Goal: Check status

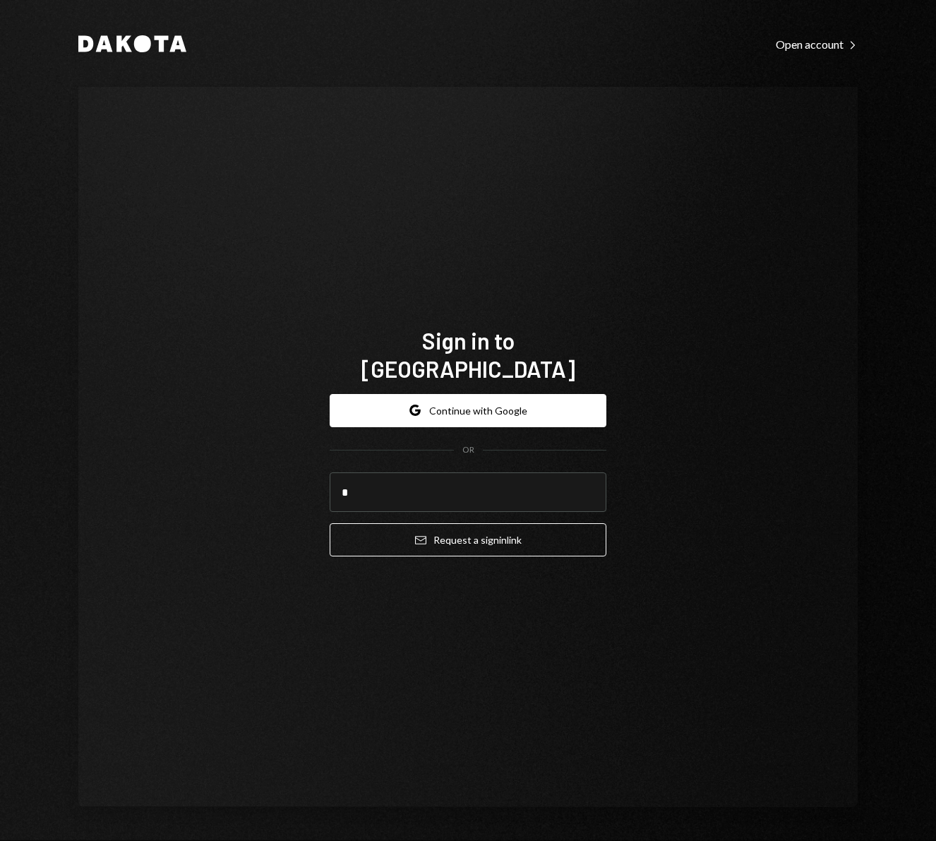
type input "**********"
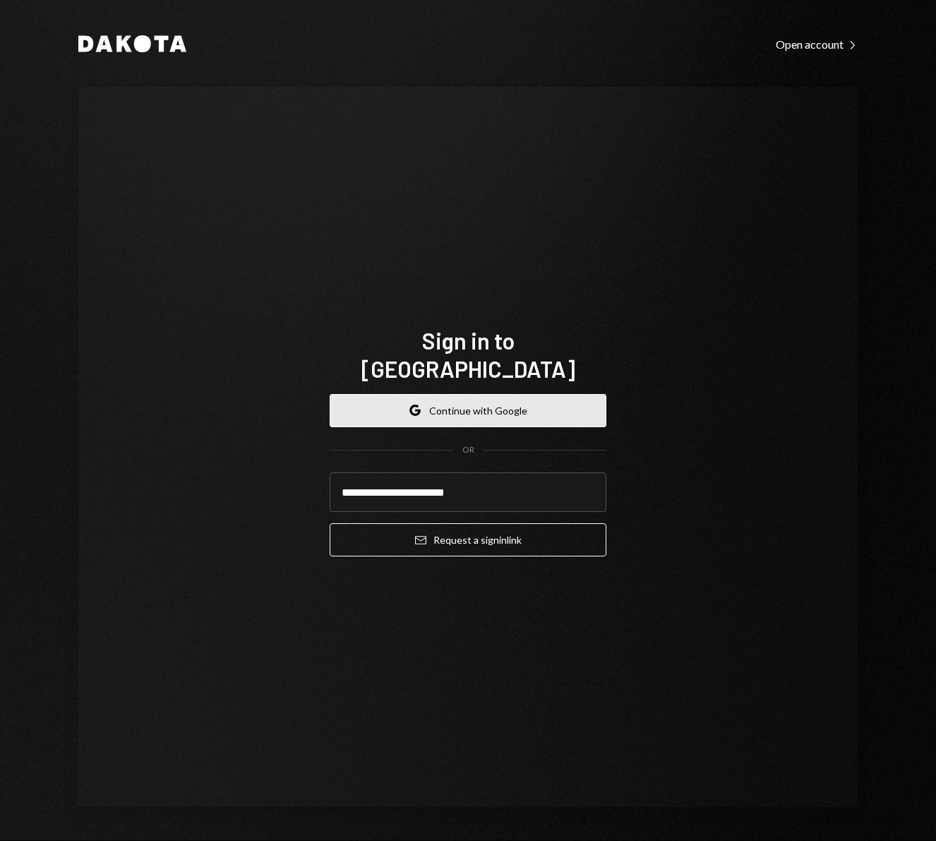
click at [461, 394] on button "Google Continue with Google" at bounding box center [468, 410] width 277 height 33
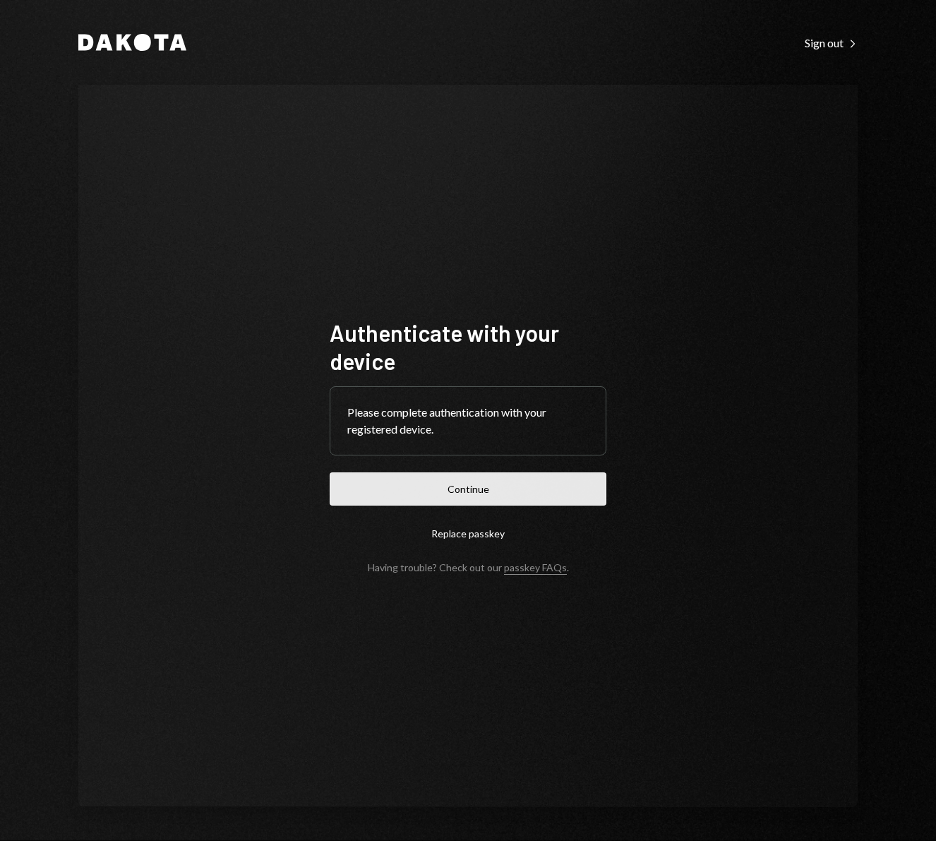
click at [441, 497] on button "Continue" at bounding box center [468, 488] width 277 height 33
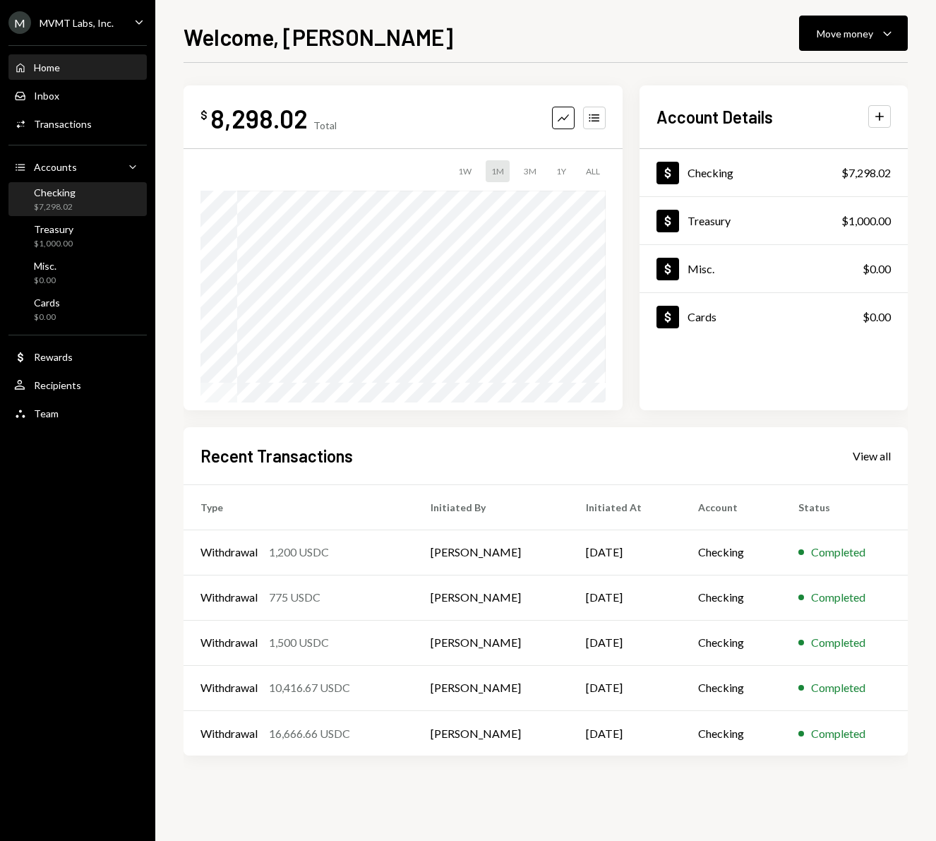
click at [68, 199] on div "Checking $7,298.02" at bounding box center [55, 199] width 42 height 27
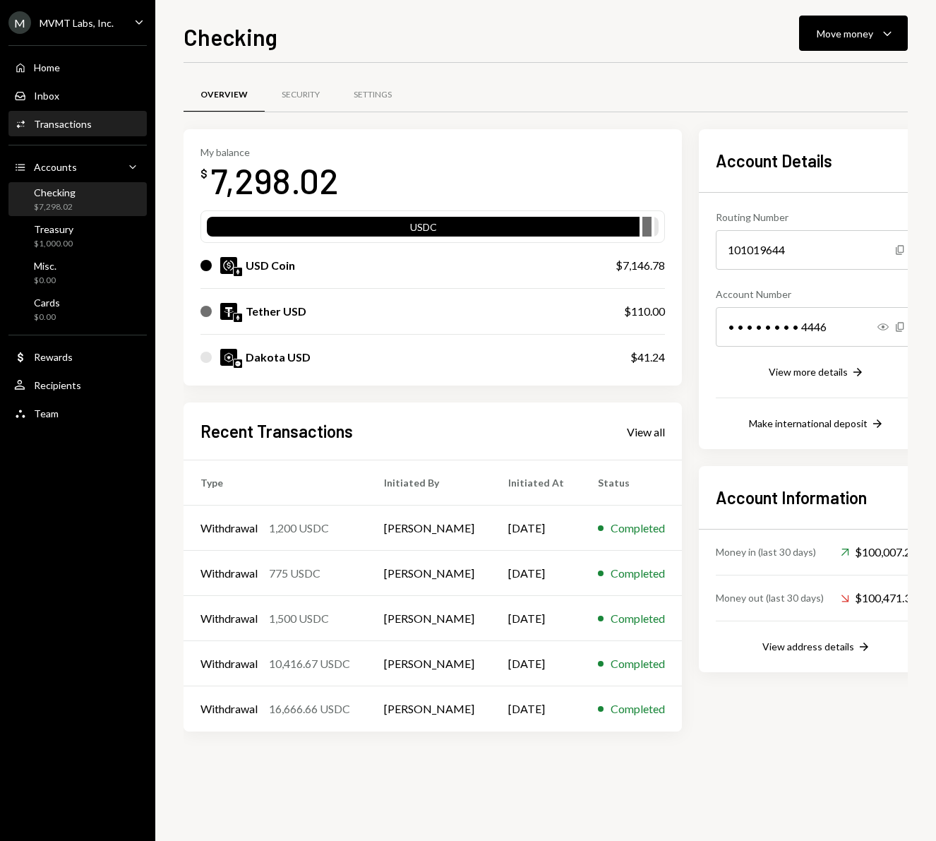
click at [54, 129] on div "Transactions" at bounding box center [63, 124] width 58 height 12
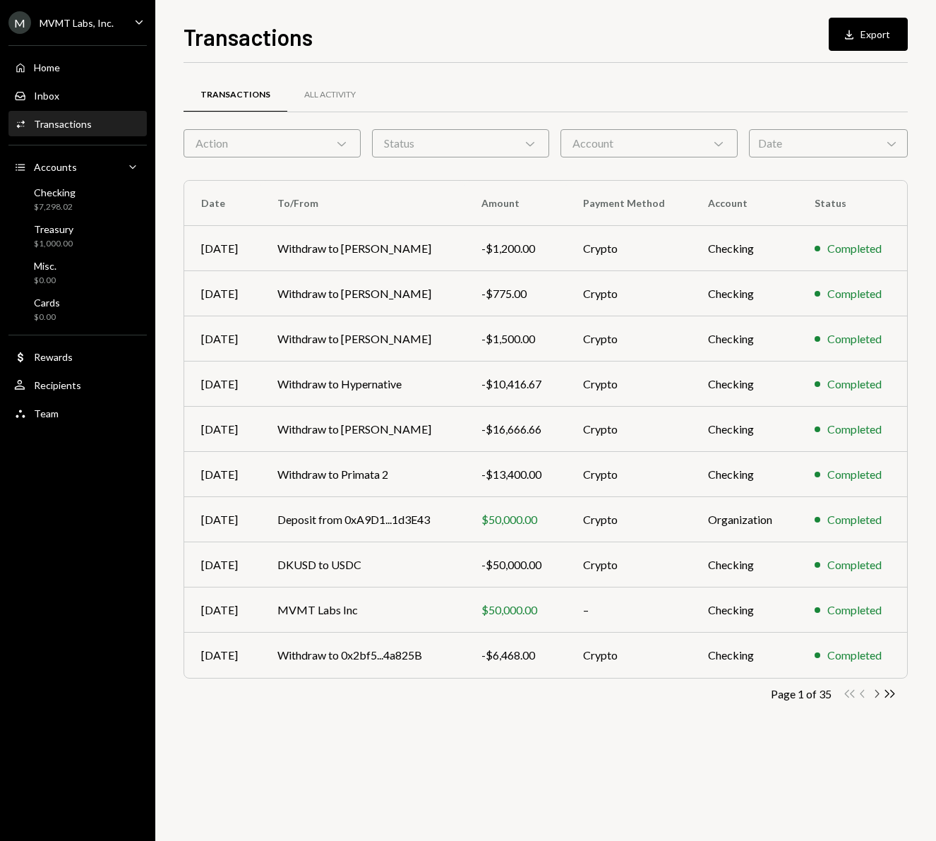
click at [877, 693] on icon "Chevron Right" at bounding box center [876, 693] width 13 height 13
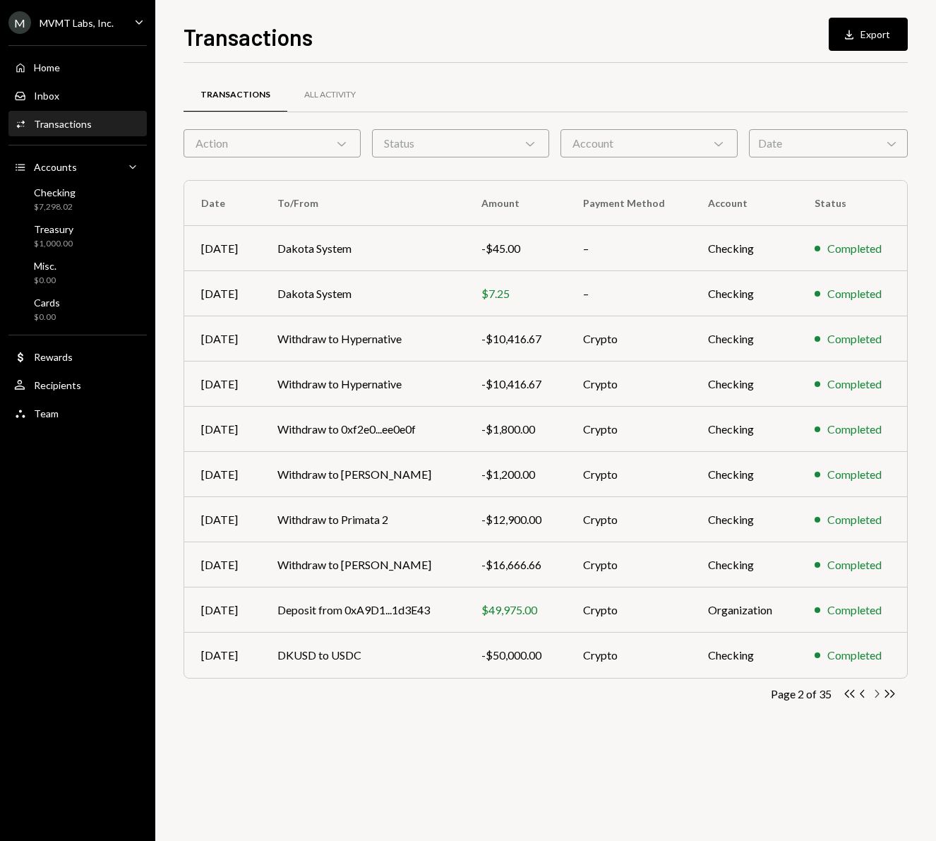
click at [878, 694] on icon "button" at bounding box center [877, 694] width 4 height 8
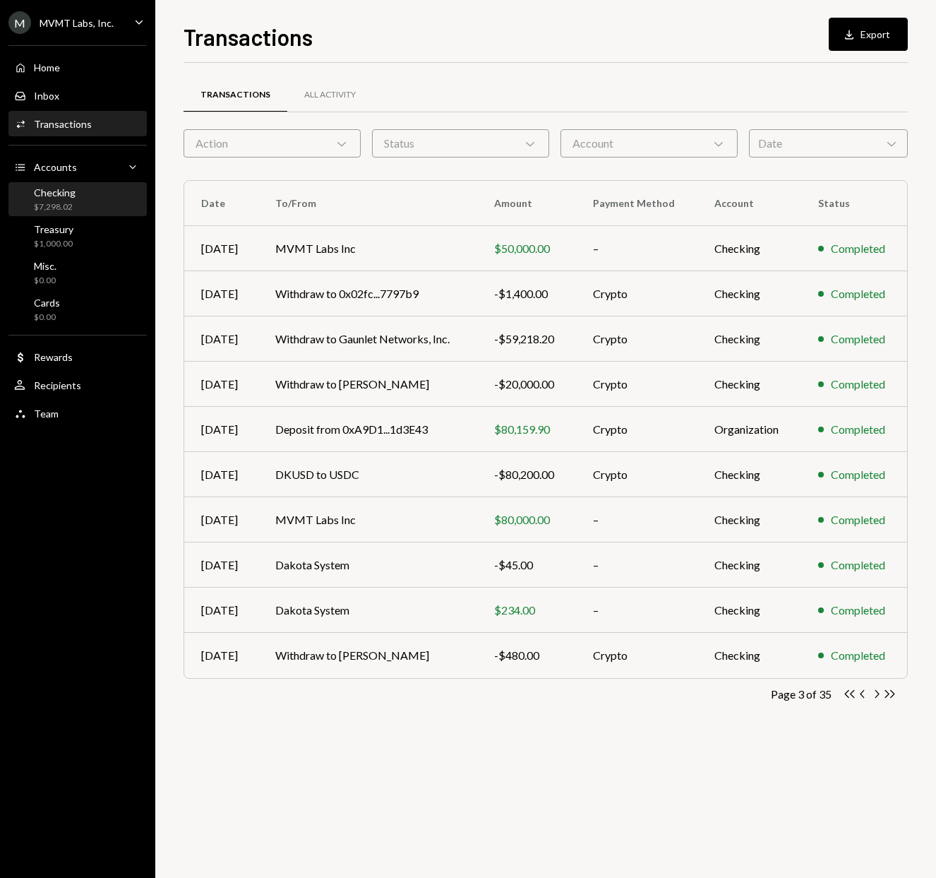
click at [66, 198] on div "Checking $7,298.02" at bounding box center [55, 199] width 42 height 27
